Goal: Information Seeking & Learning: Learn about a topic

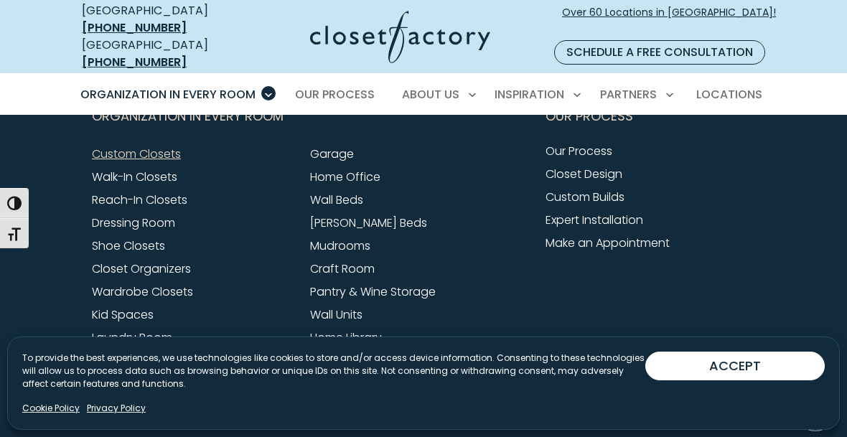
scroll to position [4576, 0]
click at [172, 262] on link "Closet Organizers" at bounding box center [141, 270] width 99 height 17
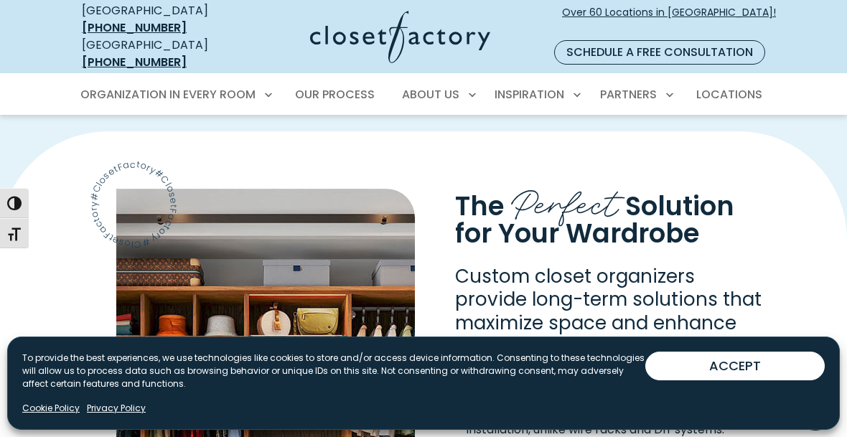
scroll to position [987, 0]
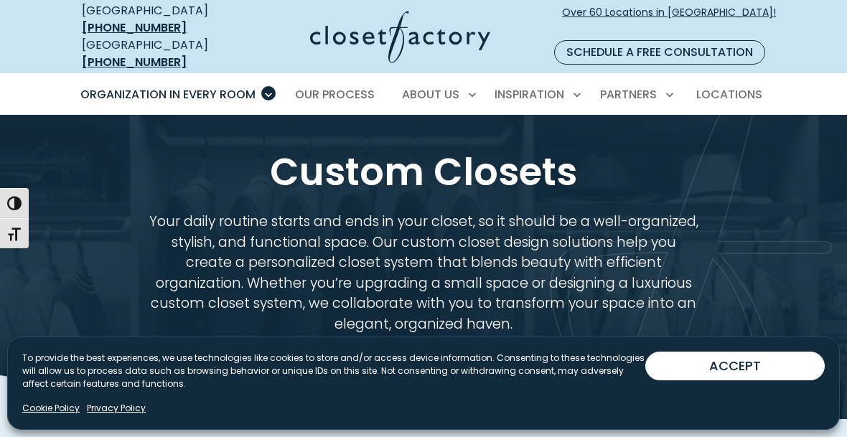
click at [708, 337] on div "Manage Consent To provide the best experiences, we use technologies like cookie…" at bounding box center [423, 383] width 833 height 93
click at [704, 358] on button "ACCEPT" at bounding box center [736, 366] width 180 height 29
